Goal: Transaction & Acquisition: Book appointment/travel/reservation

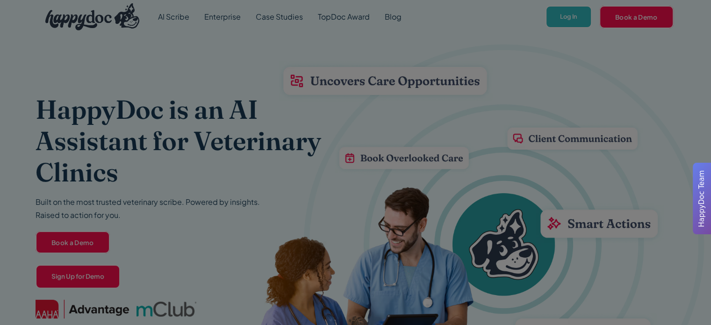
click at [506, 127] on div at bounding box center [355, 162] width 711 height 325
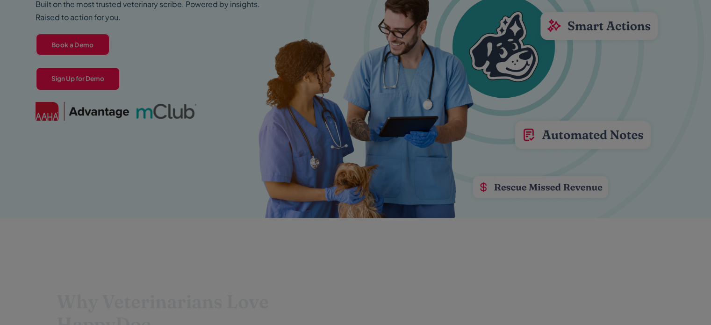
scroll to position [198, 0]
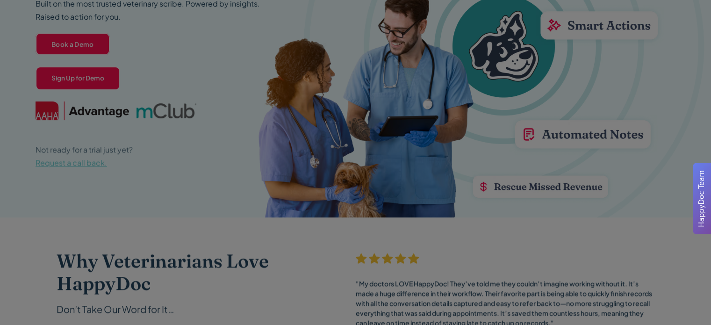
click at [473, 137] on div at bounding box center [355, 162] width 711 height 325
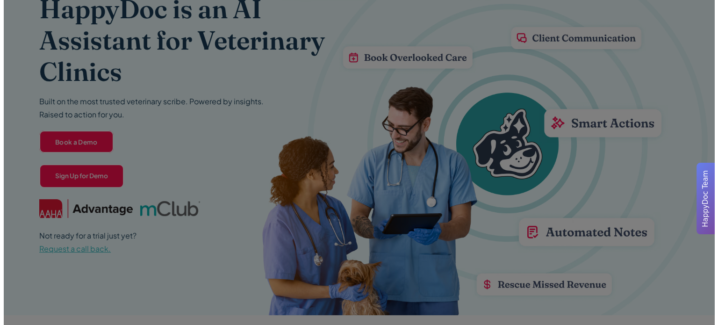
scroll to position [97, 0]
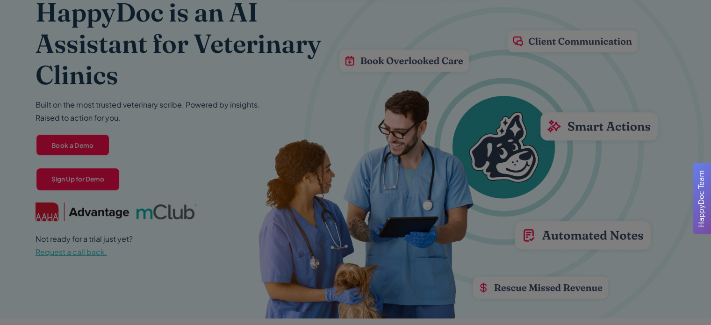
click at [299, 233] on div "Not ready for a trial just yet? Request a call back. Get the scoop on how we ca…" at bounding box center [180, 245] width 288 height 26
click at [96, 177] on link "Sign Up for Demo" at bounding box center [79, 179] width 87 height 24
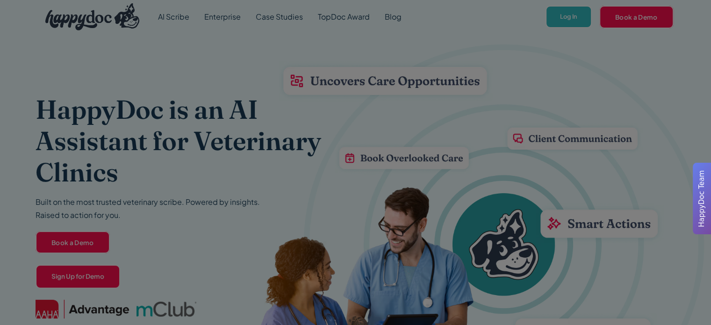
click at [296, 144] on div at bounding box center [355, 162] width 711 height 325
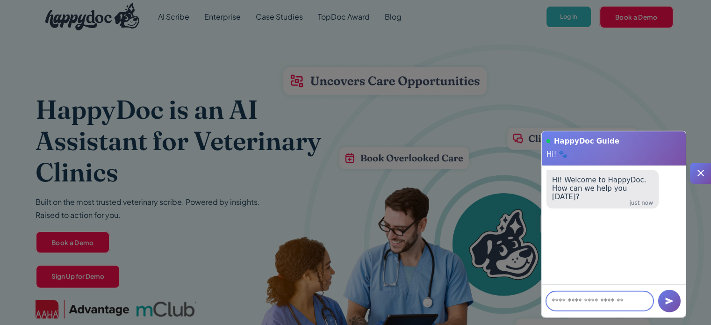
scroll to position [95, 0]
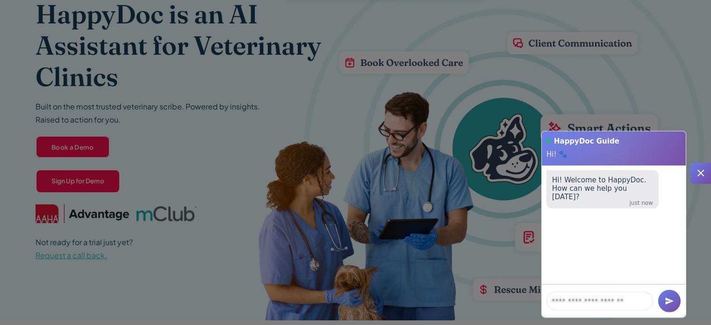
click at [113, 179] on div at bounding box center [355, 162] width 711 height 325
click at [705, 172] on icon at bounding box center [700, 172] width 11 height 11
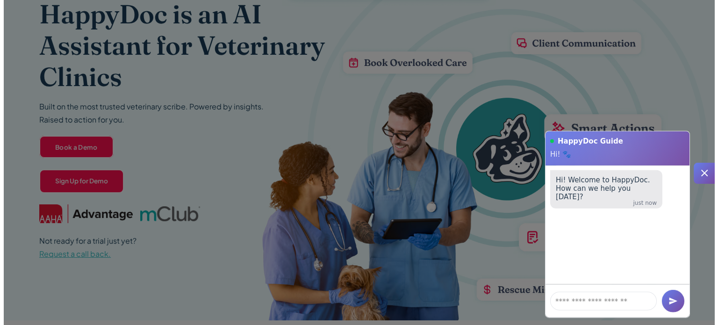
scroll to position [0, 0]
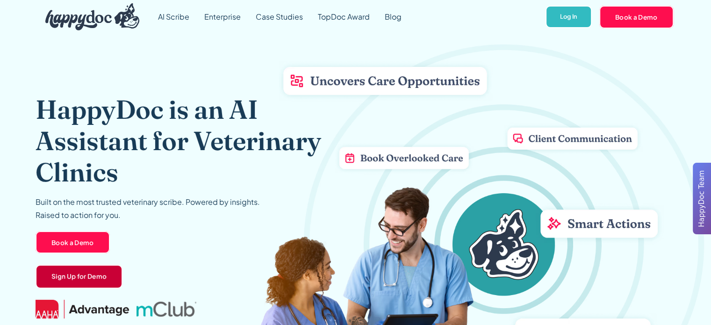
click at [65, 271] on link "Sign Up for Demo" at bounding box center [79, 277] width 87 height 24
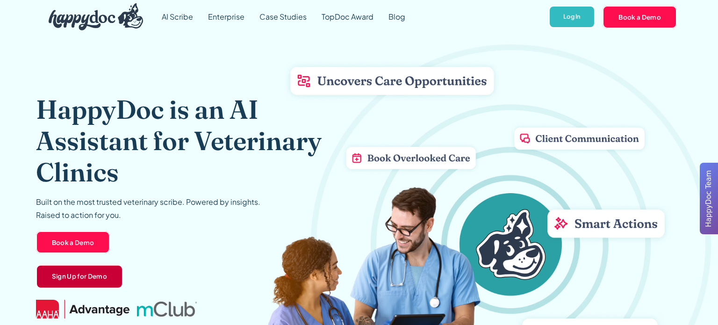
click at [65, 271] on link "Sign Up for Demo" at bounding box center [79, 277] width 87 height 24
click at [176, 263] on div "HappyDoc is an AI Assistant for Veterinary Clinics Built on the most trusted ve…" at bounding box center [181, 191] width 291 height 195
click at [183, 18] on link "AI Scribe" at bounding box center [177, 17] width 46 height 34
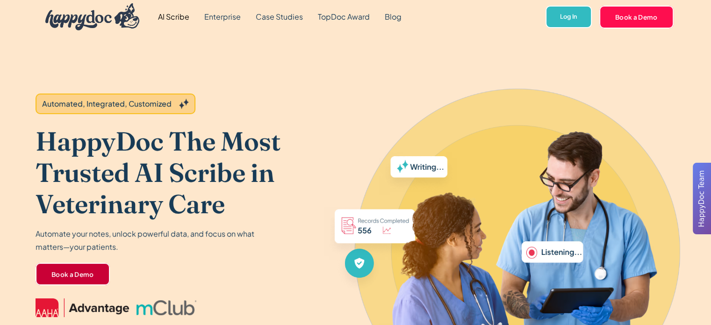
click at [79, 273] on link "Book a Demo" at bounding box center [73, 274] width 74 height 22
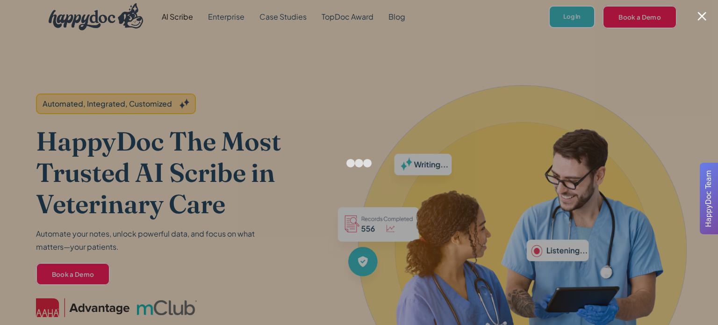
click at [703, 21] on div at bounding box center [359, 162] width 718 height 325
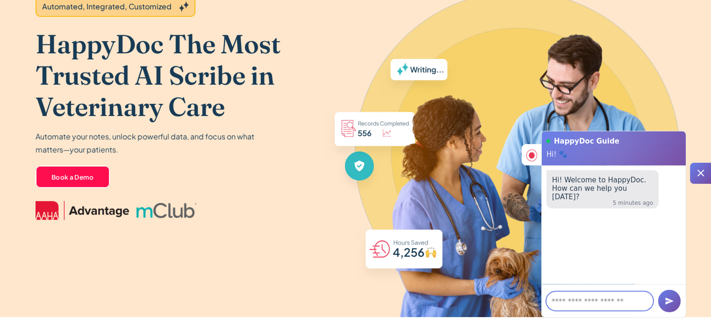
scroll to position [97, 0]
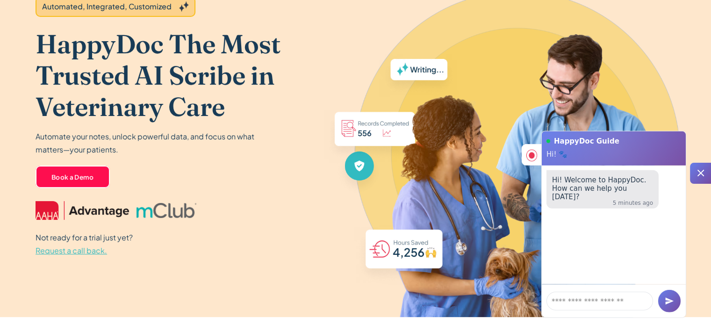
click at [70, 251] on span "Request a call back." at bounding box center [72, 250] width 72 height 10
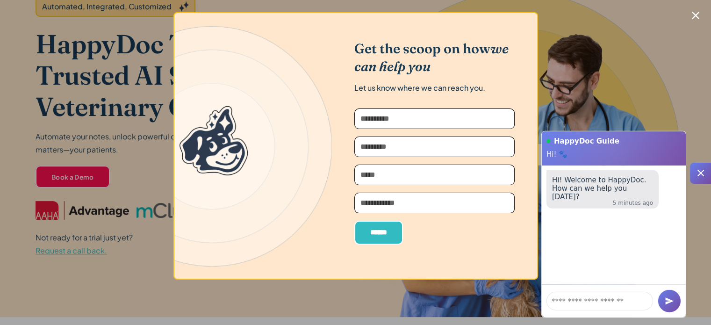
click at [696, 13] on icon "Close modal" at bounding box center [695, 15] width 7 height 7
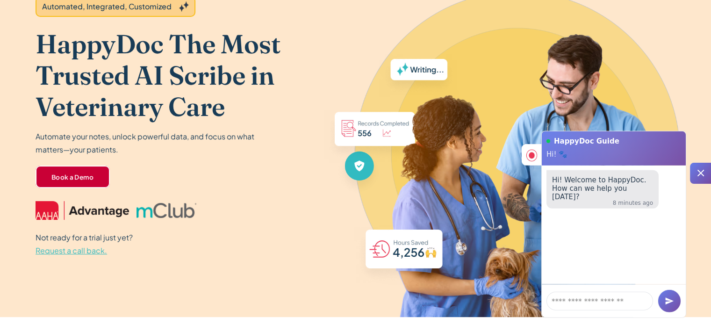
click at [94, 173] on link "Book a Demo" at bounding box center [73, 177] width 74 height 22
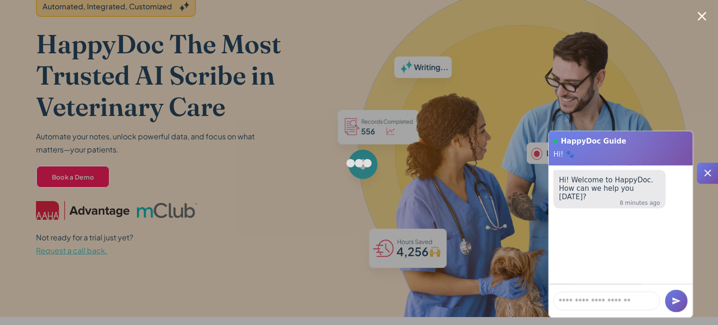
click at [702, 16] on div at bounding box center [702, 16] width 9 height 9
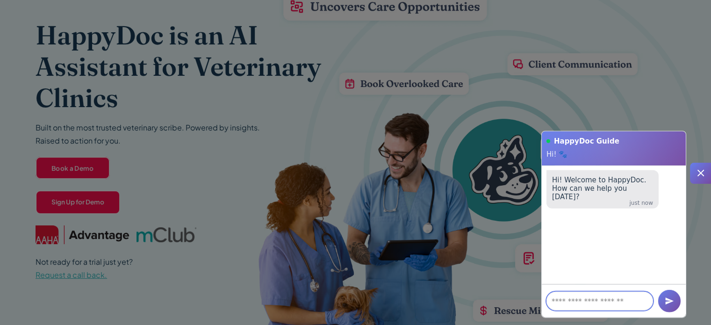
scroll to position [74, 0]
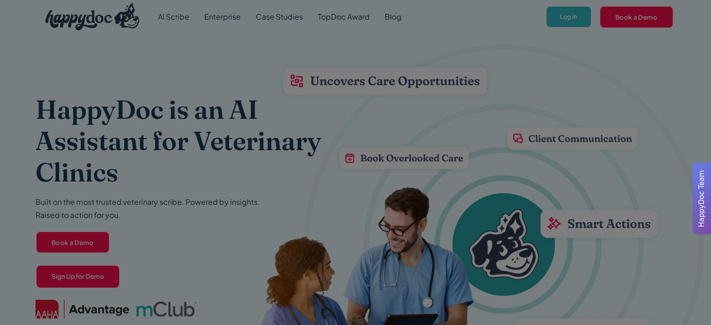
drag, startPoint x: 281, startPoint y: 193, endPoint x: 267, endPoint y: 227, distance: 36.1
click at [267, 227] on div at bounding box center [355, 162] width 711 height 325
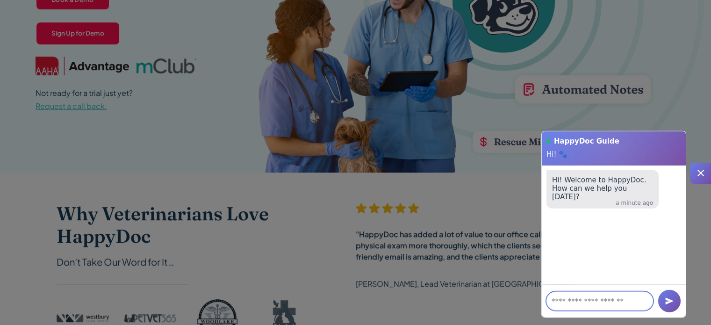
scroll to position [245, 0]
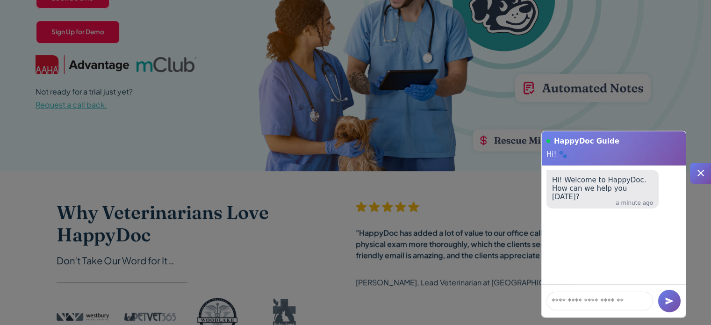
click at [168, 220] on div at bounding box center [355, 162] width 711 height 325
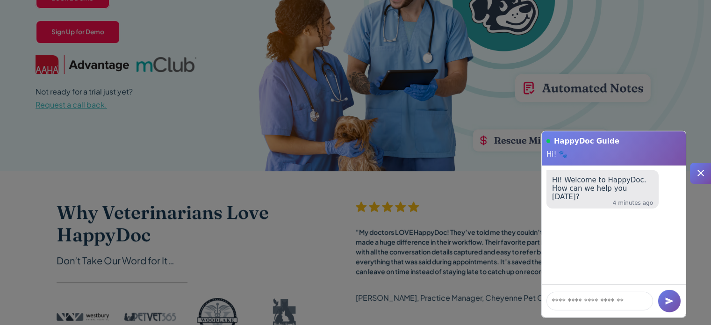
click at [303, 137] on div at bounding box center [355, 162] width 711 height 325
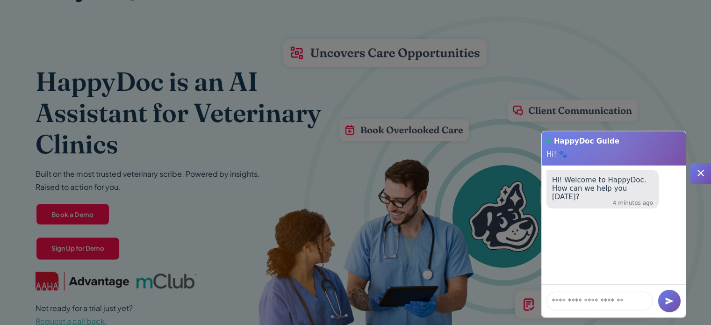
scroll to position [0, 0]
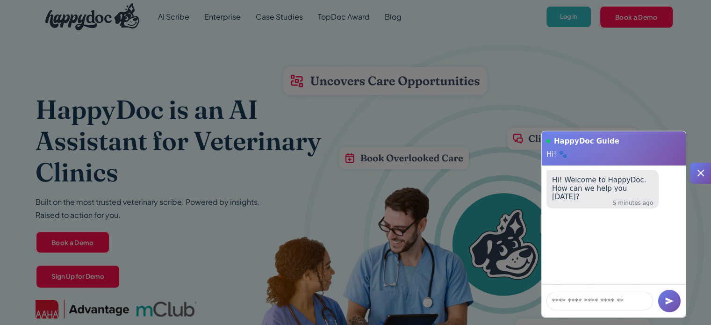
click at [701, 170] on icon at bounding box center [700, 172] width 11 height 11
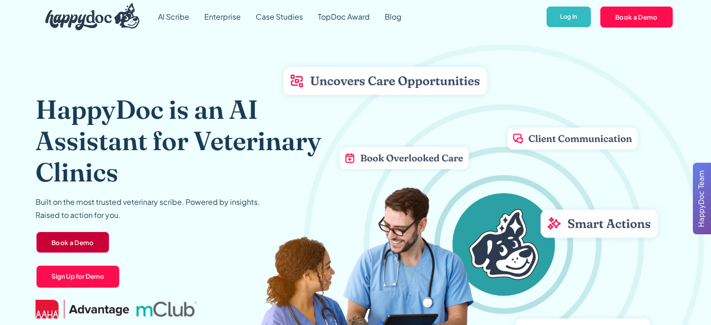
click at [78, 235] on link "Book a Demo" at bounding box center [73, 242] width 74 height 22
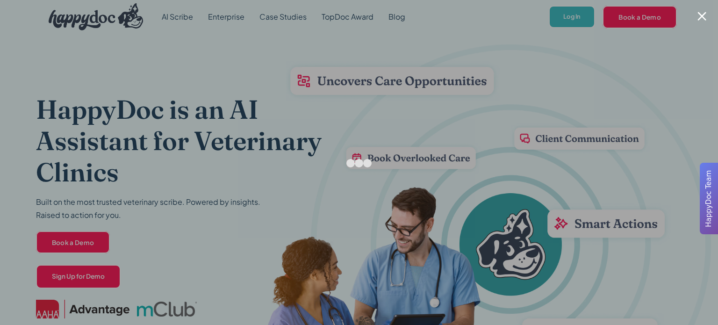
click at [705, 18] on div at bounding box center [702, 16] width 9 height 9
